Goal: Find contact information: Find contact information

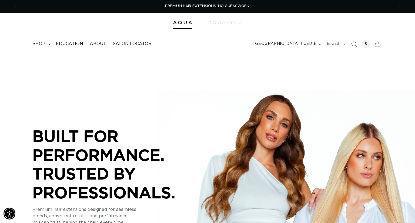
click at [101, 40] on link "About" at bounding box center [97, 44] width 23 height 12
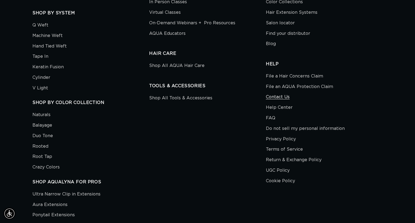
click at [280, 97] on link "Contact Us" at bounding box center [278, 97] width 24 height 11
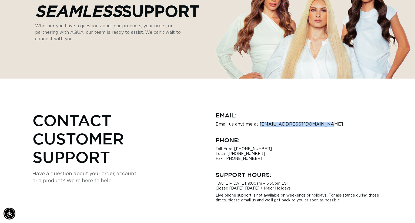
drag, startPoint x: 259, startPoint y: 124, endPoint x: 321, endPoint y: 124, distance: 61.6
click at [321, 124] on p "Email us anytime at hi@aquahairextensions.com" at bounding box center [298, 124] width 167 height 5
copy p "hi@aquahairextensions.com"
